Goal: Task Accomplishment & Management: Use online tool/utility

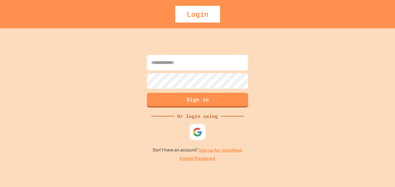
click at [200, 125] on div at bounding box center [198, 132] width 16 height 16
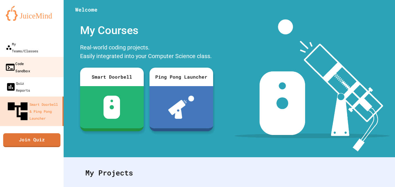
click at [29, 60] on div "Code Sandbox" at bounding box center [17, 67] width 25 height 14
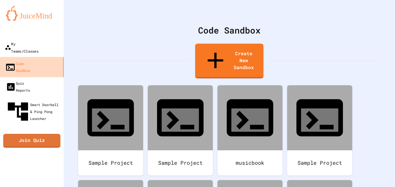
click at [36, 57] on link "Code Sandbox" at bounding box center [31, 67] width 65 height 20
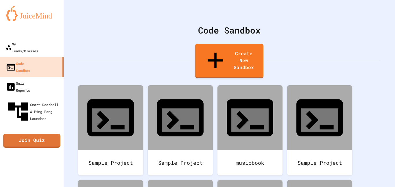
click at [33, 37] on div at bounding box center [32, 32] width 64 height 12
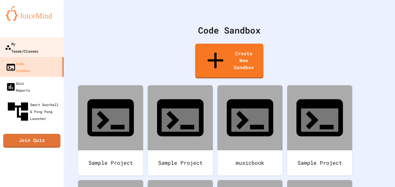
click at [34, 40] on link "My Teams/Classes" at bounding box center [32, 47] width 66 height 20
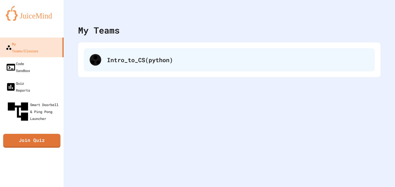
click at [141, 63] on div "Intro_to_CS(python)" at bounding box center [238, 59] width 262 height 9
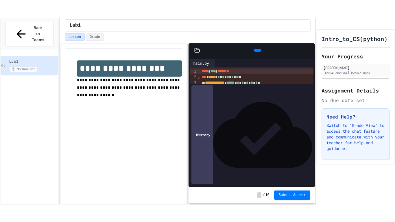
scroll to position [23, 0]
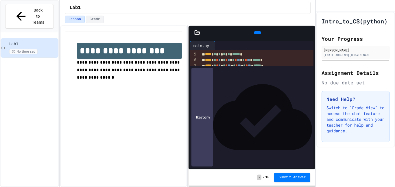
click at [309, 32] on div at bounding box center [312, 32] width 6 height 9
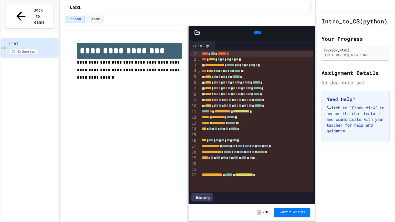
scroll to position [0, 0]
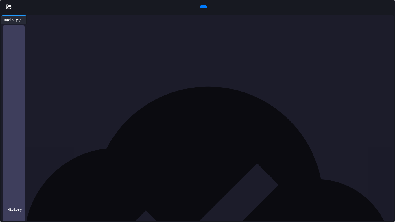
click at [9, 9] on icon at bounding box center [8, 7] width 5 height 4
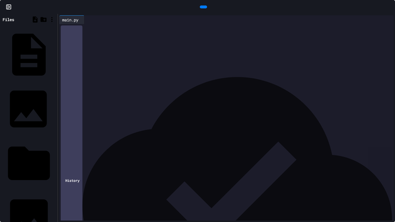
click at [54, 106] on div "Output.jpg" at bounding box center [54, 109] width 0 height 6
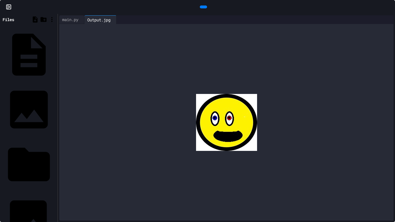
click at [54, 187] on div "emoji.jpg" at bounding box center [54, 219] width 0 height 6
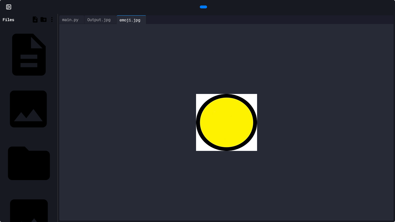
click at [54, 106] on div "Output.jpg" at bounding box center [54, 109] width 0 height 6
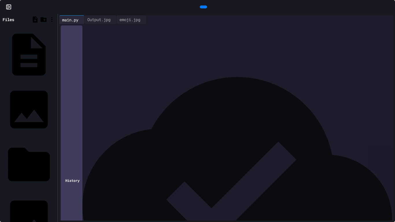
click at [106, 116] on span "***" at bounding box center [103, 114] width 5 height 4
click at [203, 7] on icon at bounding box center [203, 7] width 0 height 0
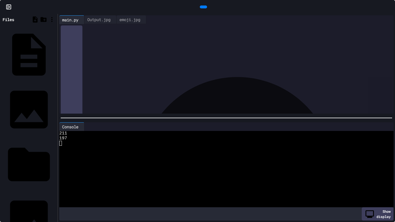
scroll to position [51, 0]
click at [203, 7] on icon at bounding box center [203, 7] width 0 height 0
click at [106, 20] on div "Output.jpg" at bounding box center [98, 19] width 29 height 6
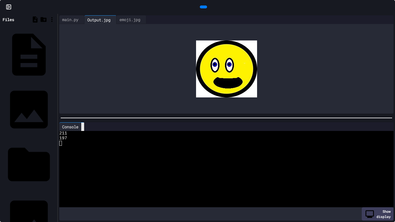
click at [83, 127] on icon at bounding box center [83, 127] width 0 height 0
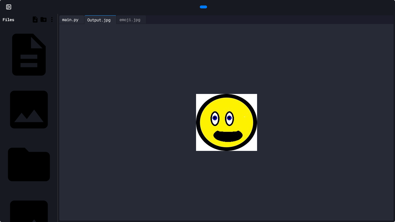
click at [73, 18] on div "main.py" at bounding box center [70, 19] width 22 height 6
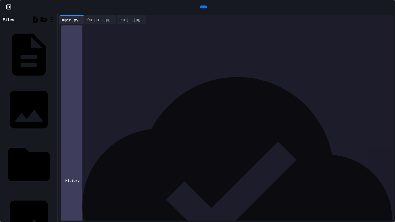
click at [83, 115] on span "***" at bounding box center [80, 114] width 5 height 4
click at [205, 8] on icon at bounding box center [206, 10] width 3 height 4
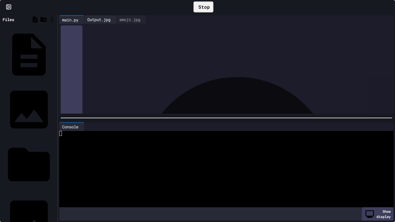
click at [101, 18] on div "Output.jpg" at bounding box center [98, 19] width 29 height 6
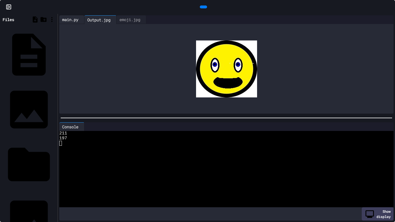
click at [73, 19] on div "main.py" at bounding box center [70, 19] width 22 height 6
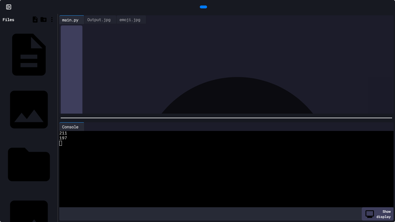
click at [83, 62] on span "***" at bounding box center [80, 63] width 5 height 4
click at [81, 52] on span "**" at bounding box center [79, 52] width 3 height 4
click at [203, 7] on icon at bounding box center [203, 7] width 0 height 0
click at [113, 22] on div "Output.jpg" at bounding box center [98, 19] width 29 height 6
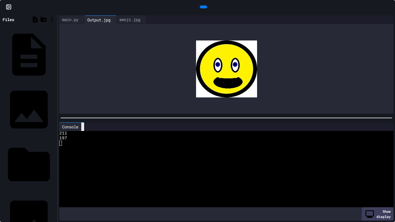
click at [83, 124] on div at bounding box center [82, 127] width 3 height 8
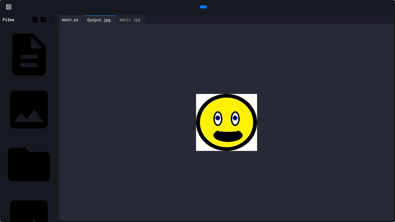
click at [78, 16] on div "main.py" at bounding box center [70, 19] width 22 height 6
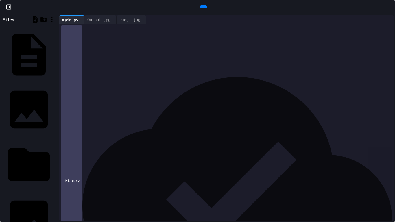
click at [109, 132] on div "**** * ** * *** * ** * * ** *** * *** * * **" at bounding box center [231, 132] width 324 height 6
click at [205, 8] on icon at bounding box center [206, 10] width 3 height 4
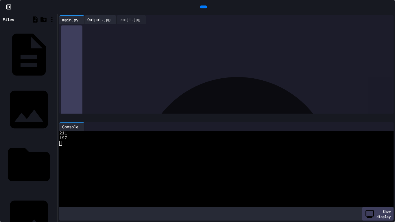
click at [107, 18] on div "Output.jpg" at bounding box center [98, 19] width 29 height 6
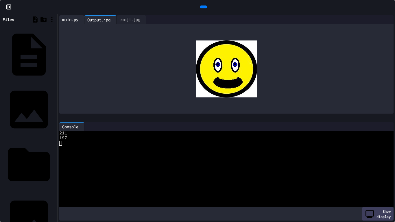
click at [68, 22] on div "main.py" at bounding box center [70, 19] width 22 height 6
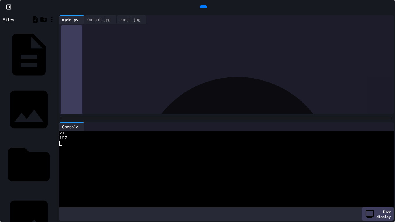
click at [96, 81] on div "**** * ** * *** * ** * ** ** *** * *** * * **" at bounding box center [231, 81] width 324 height 6
click at [203, 7] on icon at bounding box center [203, 7] width 0 height 0
click at [106, 21] on div "Output.jpg" at bounding box center [98, 19] width 29 height 6
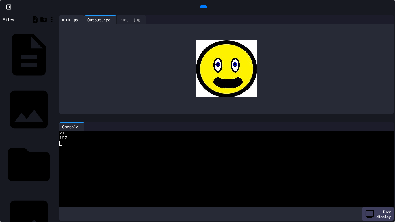
click at [71, 15] on div "main.py" at bounding box center [71, 19] width 25 height 9
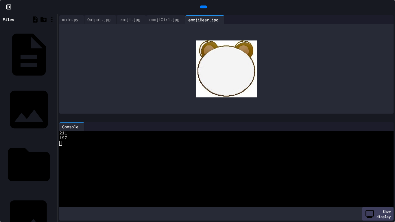
click at [54, 187] on div "emoji.jpg" at bounding box center [54, 219] width 0 height 6
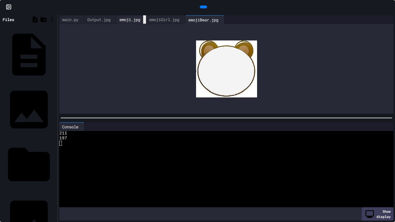
click at [144, 20] on icon at bounding box center [144, 20] width 0 height 0
click at [171, 21] on div "emojiBear.jpg" at bounding box center [173, 20] width 36 height 6
click at [154, 20] on icon at bounding box center [154, 20] width 0 height 0
click at [155, 21] on div at bounding box center [153, 20] width 3 height 8
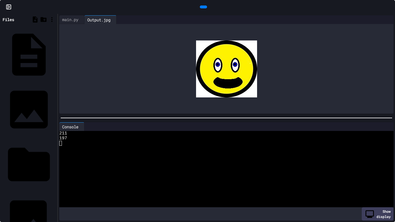
click at [24, 187] on div "emoji.jpg" at bounding box center [28, 219] width 55 height 54
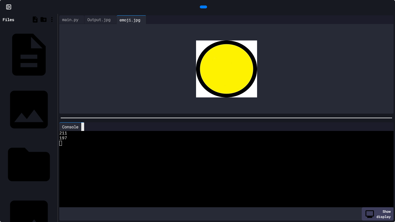
click at [84, 130] on div at bounding box center [82, 127] width 3 height 8
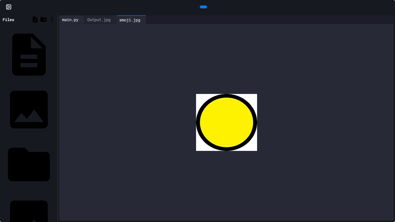
click at [69, 16] on div "main.py" at bounding box center [70, 19] width 22 height 6
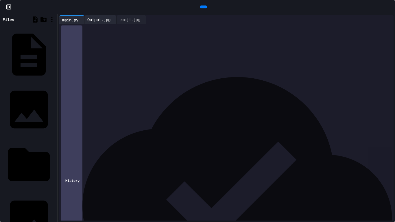
click at [110, 21] on div "Output.jpg" at bounding box center [98, 19] width 29 height 6
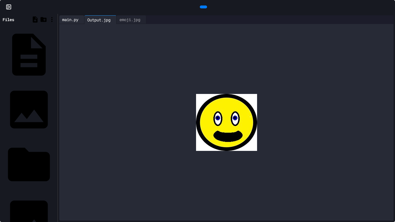
click at [69, 21] on div "main.py" at bounding box center [70, 19] width 22 height 6
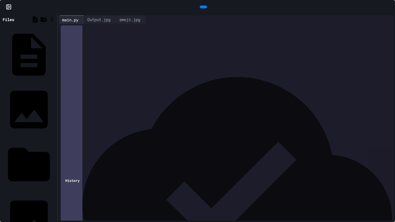
click at [106, 104] on span "****" at bounding box center [103, 103] width 6 height 4
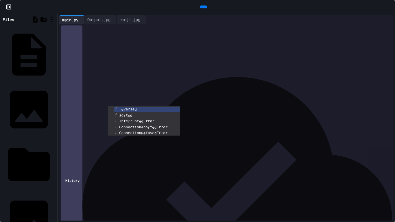
click at [203, 5] on div at bounding box center [203, 6] width 7 height 3
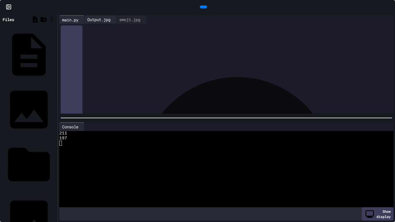
click at [104, 19] on div "Output.jpg" at bounding box center [98, 19] width 29 height 6
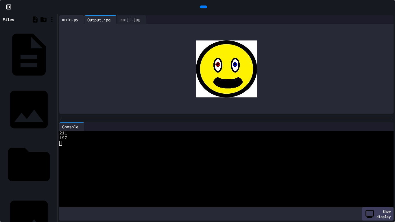
click at [74, 22] on div "main.py" at bounding box center [70, 19] width 22 height 6
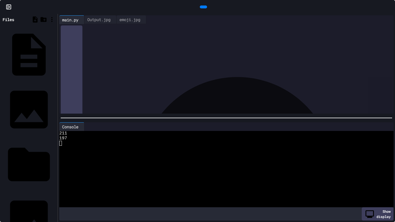
click at [105, 52] on span "***" at bounding box center [102, 52] width 5 height 4
click at [207, 9] on div at bounding box center [203, 7] width 13 height 9
click at [203, 8] on div at bounding box center [203, 6] width 7 height 3
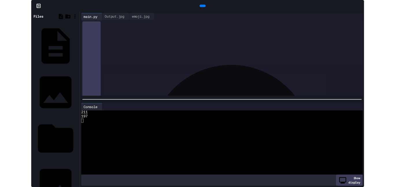
scroll to position [0, 0]
